Goal: Transaction & Acquisition: Purchase product/service

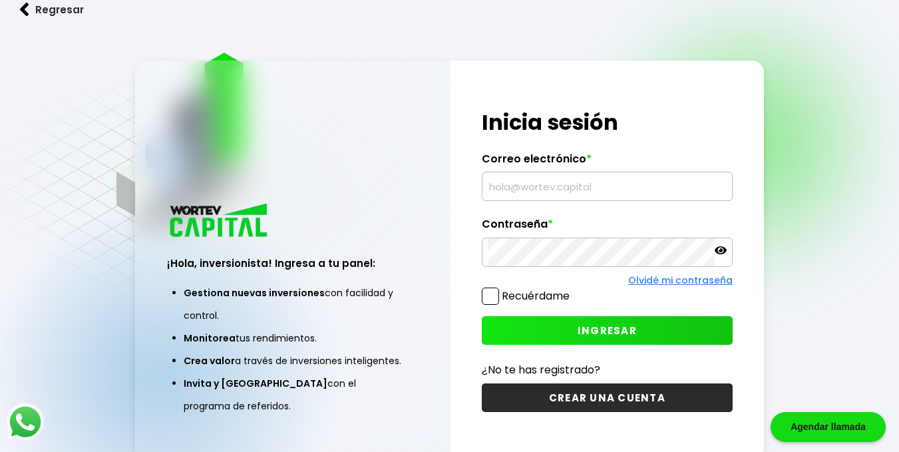
type input "[PERSON_NAME][EMAIL_ADDRESS][PERSON_NAME][DOMAIN_NAME]"
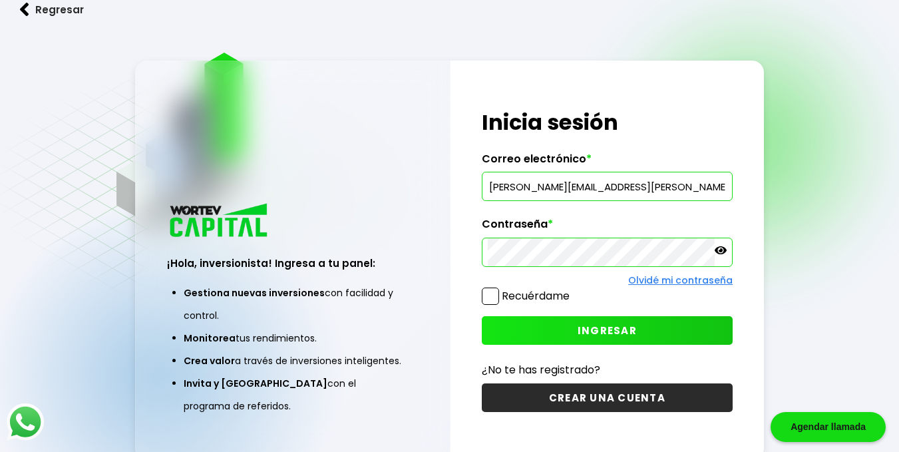
click at [607, 331] on span "INGRESAR" at bounding box center [607, 330] width 59 height 14
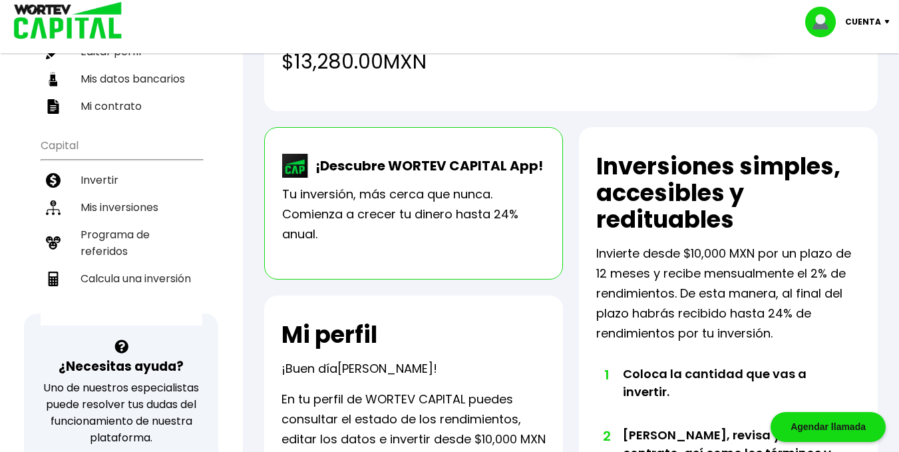
scroll to position [200, 0]
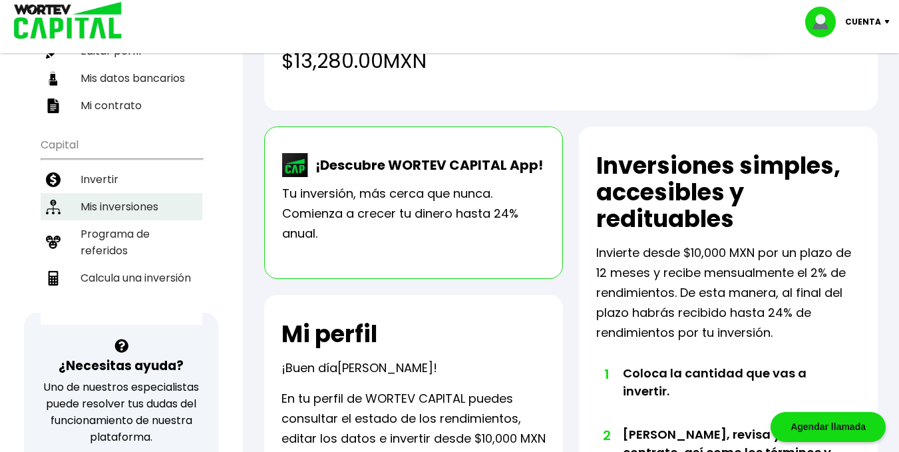
click at [90, 193] on li "Mis inversiones" at bounding box center [122, 206] width 162 height 27
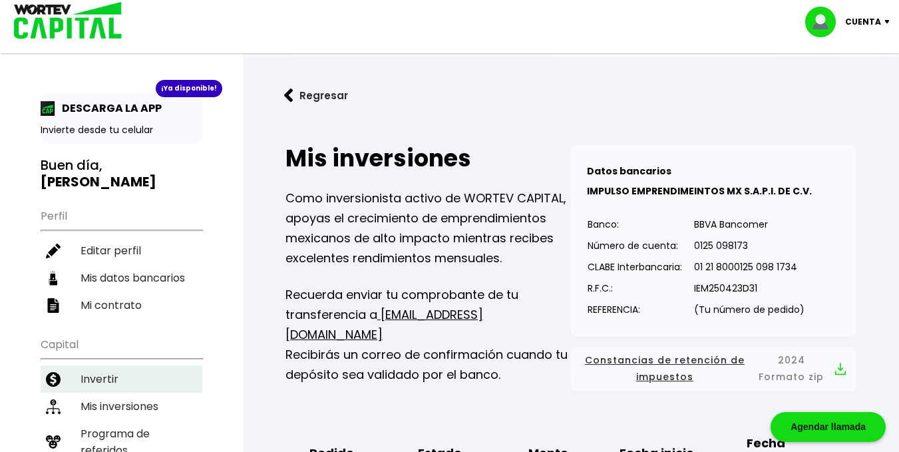
click at [92, 365] on li "Invertir" at bounding box center [122, 378] width 162 height 27
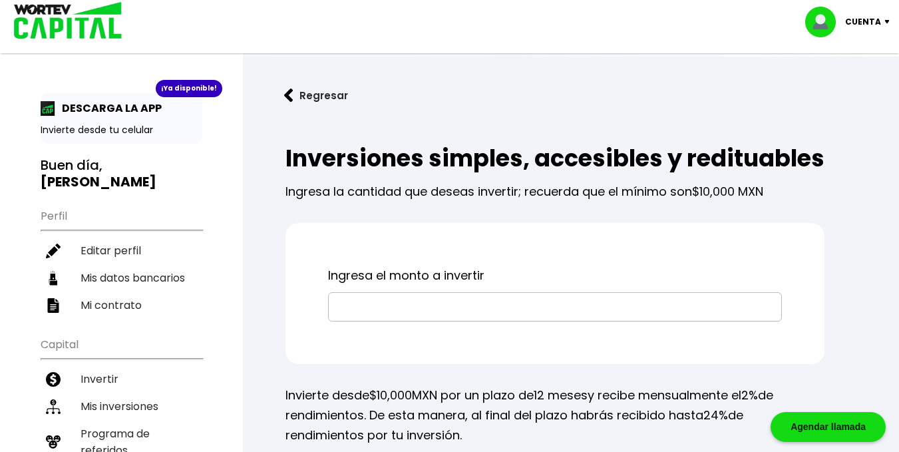
click at [418, 321] on input "text" at bounding box center [555, 307] width 442 height 28
type input "$30,000"
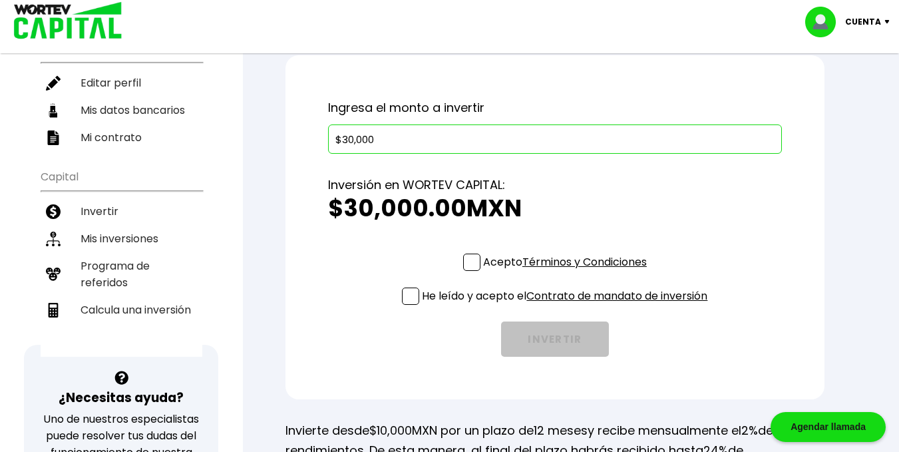
scroll to position [200, 0]
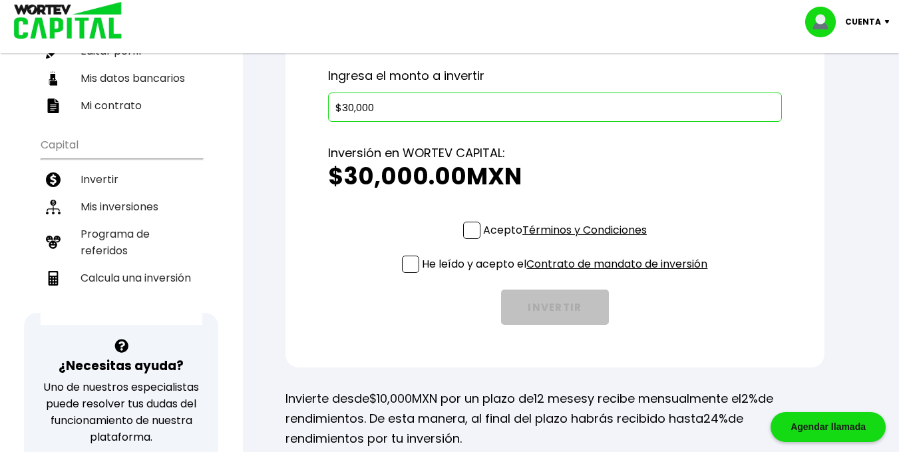
click at [471, 239] on span at bounding box center [471, 230] width 17 height 17
click at [568, 240] on input "Acepto Términos y Condiciones" at bounding box center [568, 240] width 0 height 0
click at [409, 273] on span at bounding box center [410, 264] width 17 height 17
click at [568, 274] on input "He leído y acepto el Contrato de mandato de inversión" at bounding box center [568, 274] width 0 height 0
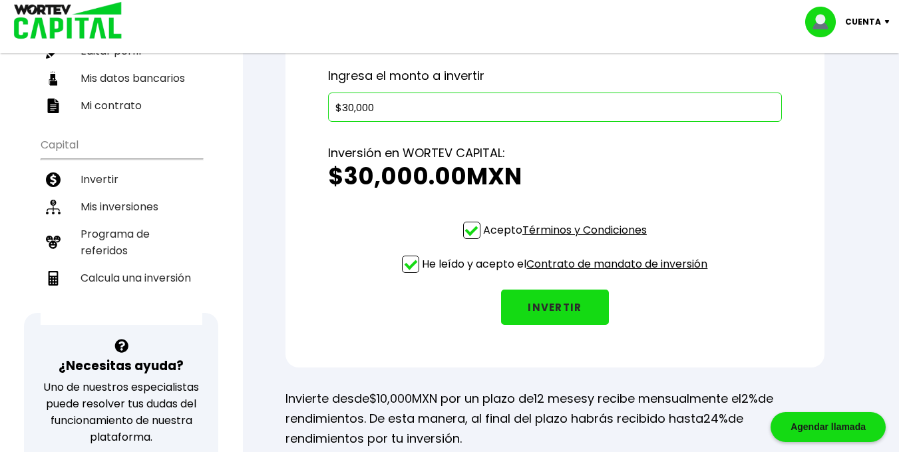
click at [554, 325] on button "INVERTIR" at bounding box center [555, 306] width 108 height 35
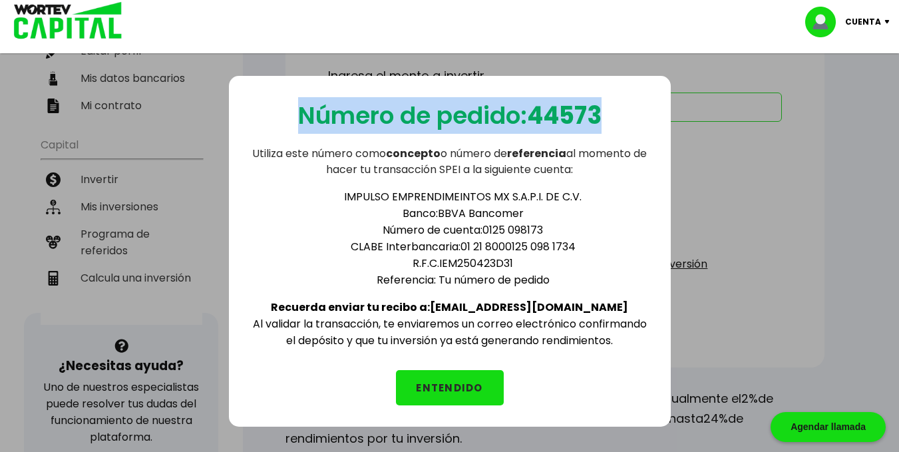
drag, startPoint x: 289, startPoint y: 115, endPoint x: 628, endPoint y: 116, distance: 338.0
click at [628, 116] on div "Número de pedido: 44573 Utiliza este número como concepto o número de referenci…" at bounding box center [450, 251] width 442 height 351
copy p "Número de pedido: 44573"
click at [283, 116] on div "Número de pedido: 44573 Utiliza este número como concepto o número de referenci…" at bounding box center [450, 251] width 442 height 351
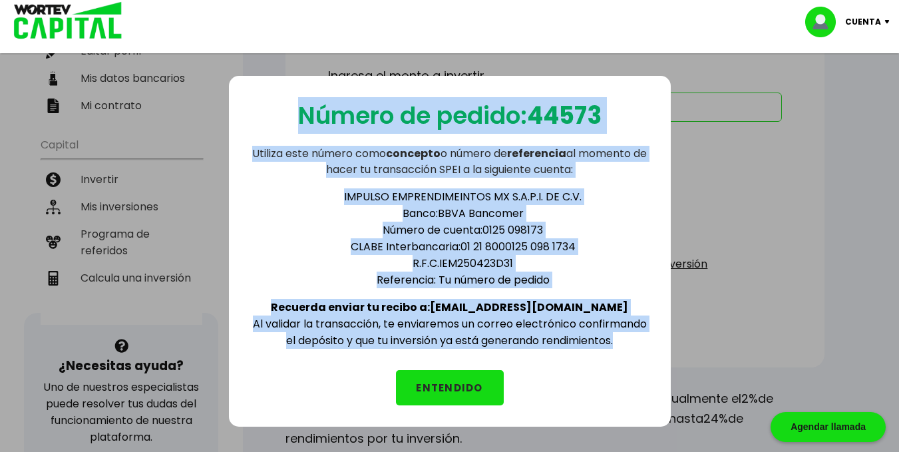
drag, startPoint x: 283, startPoint y: 116, endPoint x: 639, endPoint y: 356, distance: 428.9
click at [639, 356] on div "Número de pedido: 44573 Utiliza este número como concepto o número de referenci…" at bounding box center [450, 251] width 442 height 351
copy div "Número de pedido: 44573 Utiliza este número como concepto o número de referenci…"
click at [449, 386] on button "ENTENDIDO" at bounding box center [450, 387] width 108 height 35
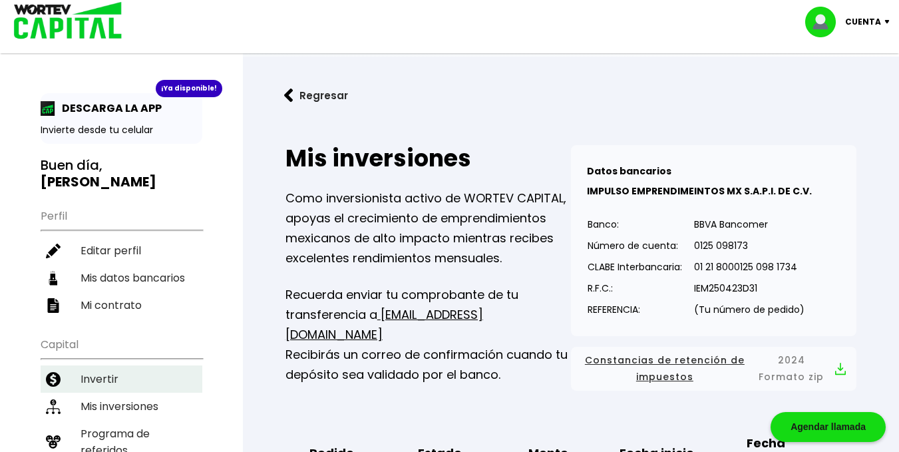
click at [89, 365] on li "Invertir" at bounding box center [122, 378] width 162 height 27
